Goal: Check status

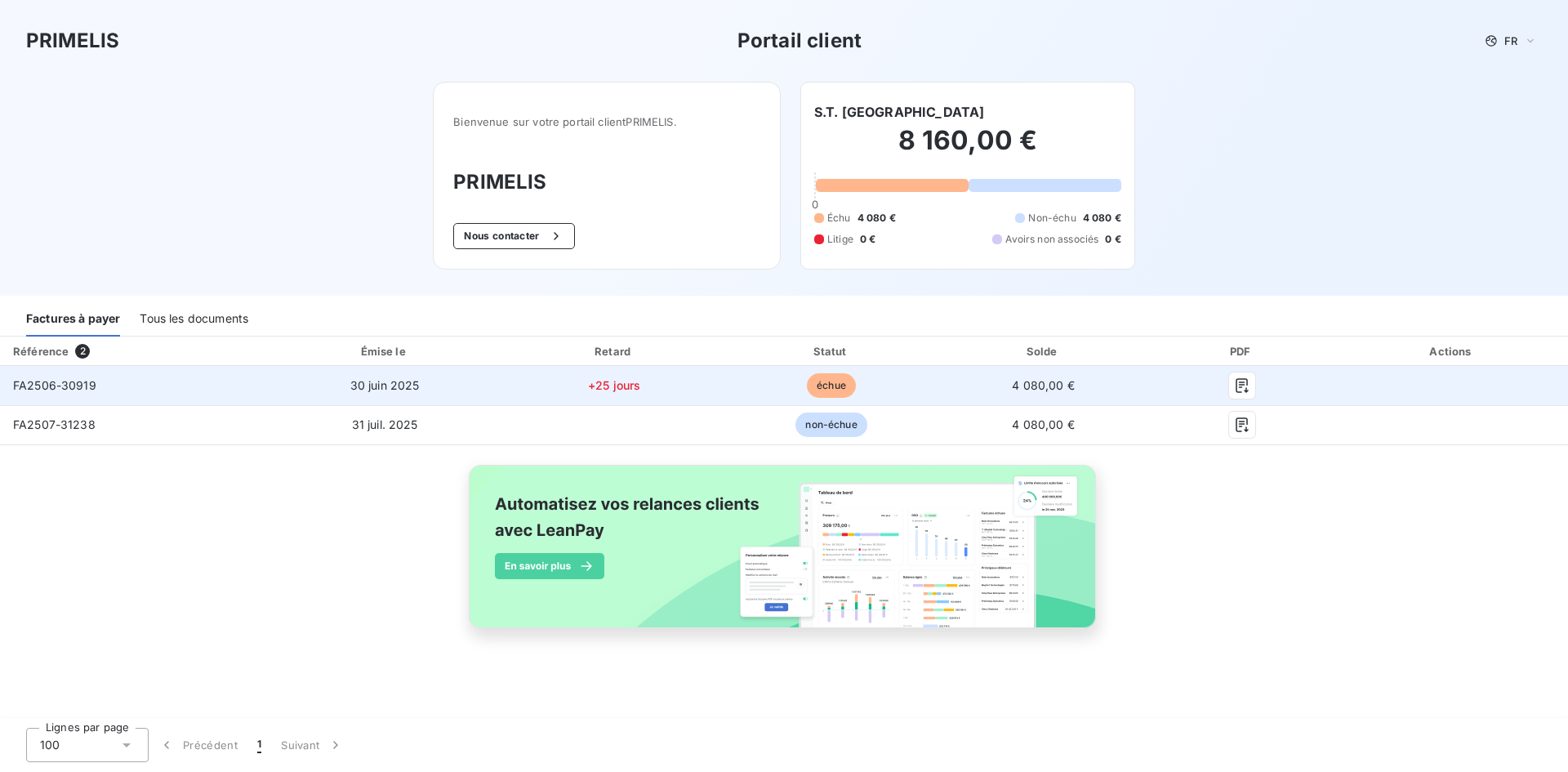
click at [328, 397] on td "30 juin 2025" at bounding box center [385, 386] width 239 height 39
click at [365, 374] on td "30 juin 2025" at bounding box center [385, 386] width 239 height 39
click at [1236, 389] on icon "button" at bounding box center [1242, 386] width 12 height 15
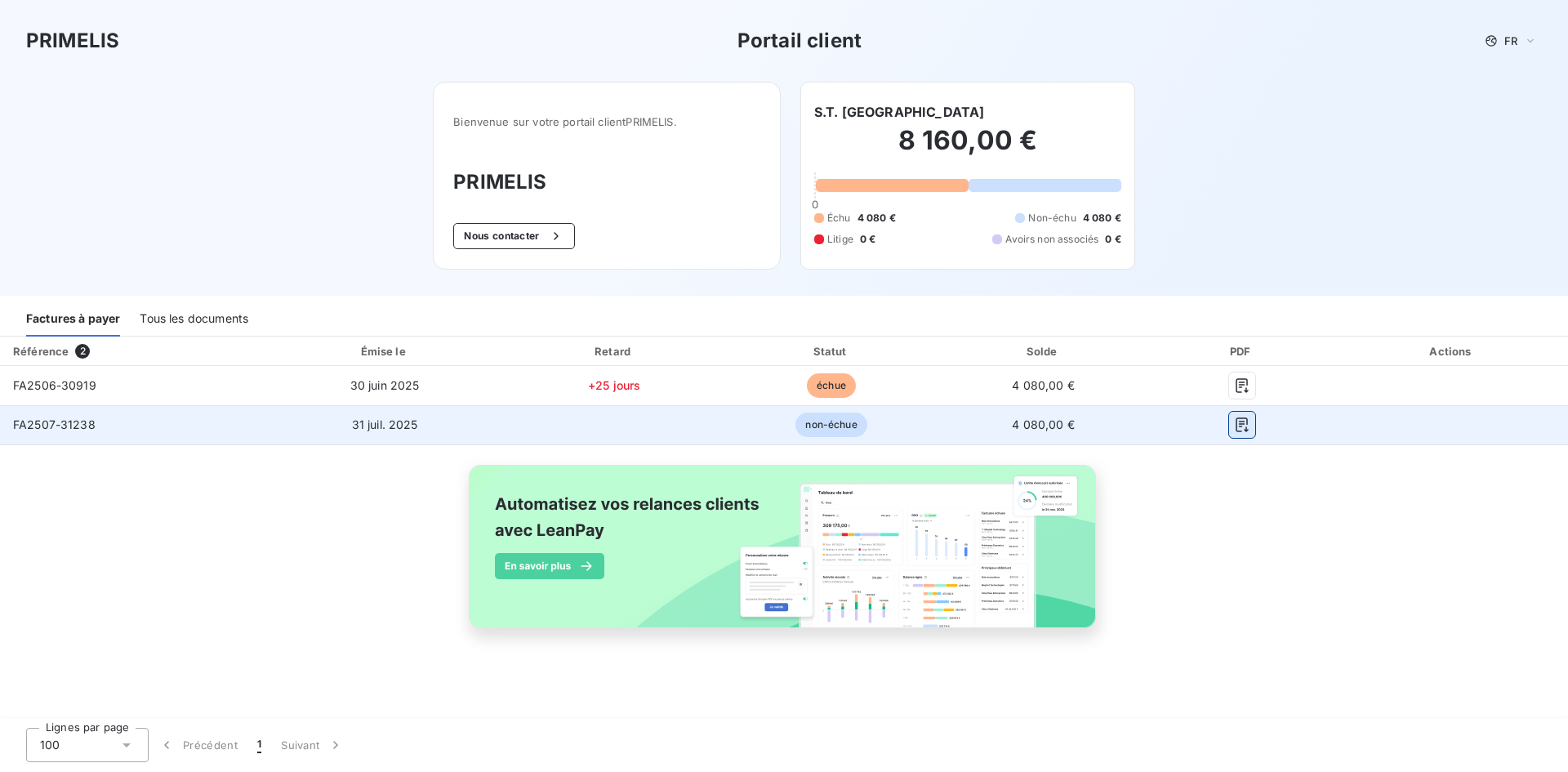
click at [1237, 426] on icon "button" at bounding box center [1243, 425] width 16 height 16
